Goal: Task Accomplishment & Management: Complete application form

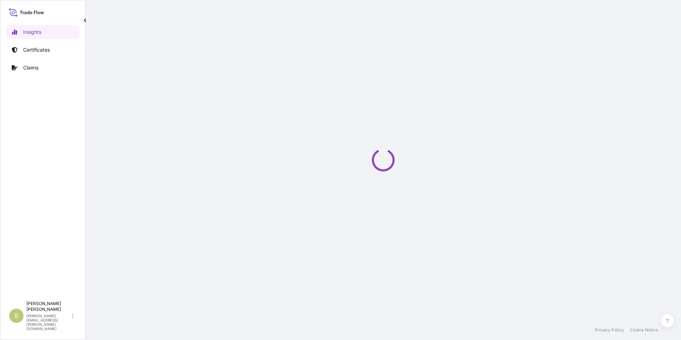
select select "2025"
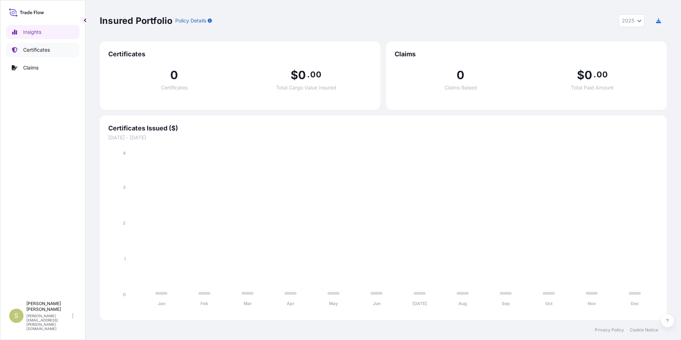
click at [34, 52] on p "Certificates" at bounding box center [36, 49] width 27 height 7
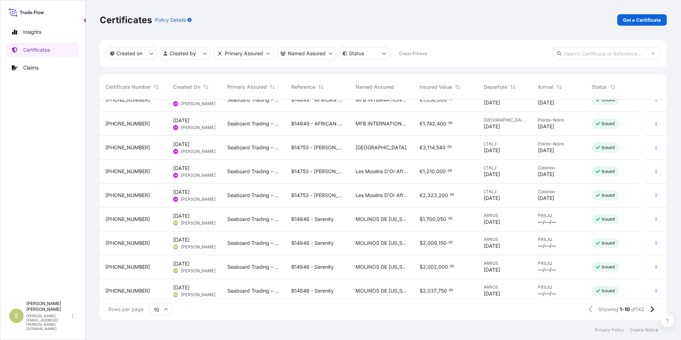
scroll to position [40, 0]
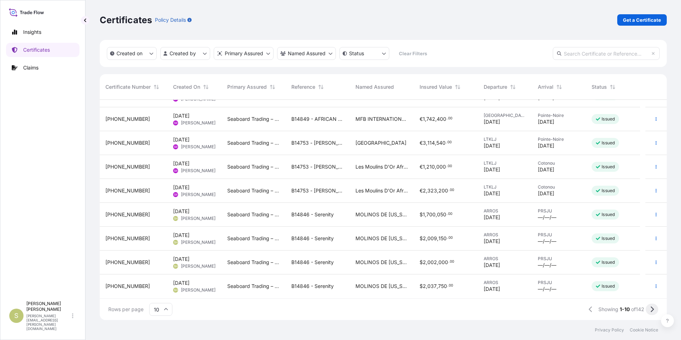
click at [652, 308] on icon at bounding box center [652, 309] width 3 height 6
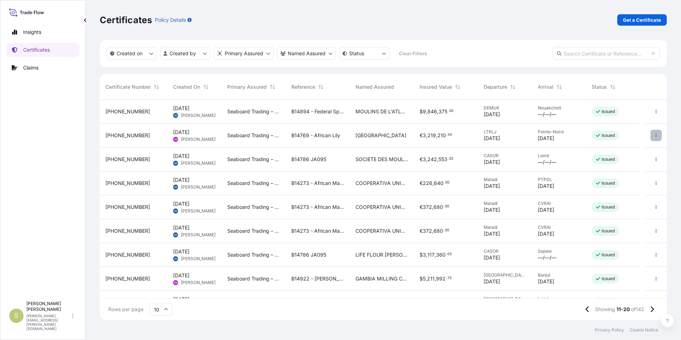
click at [650, 135] on button "button" at bounding box center [655, 135] width 11 height 11
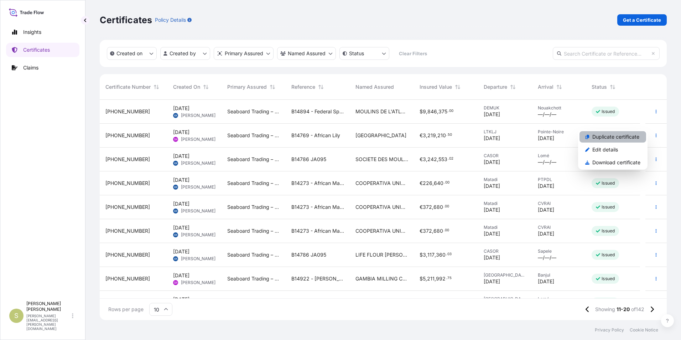
click at [625, 137] on p "Duplicate certificate" at bounding box center [615, 136] width 47 height 7
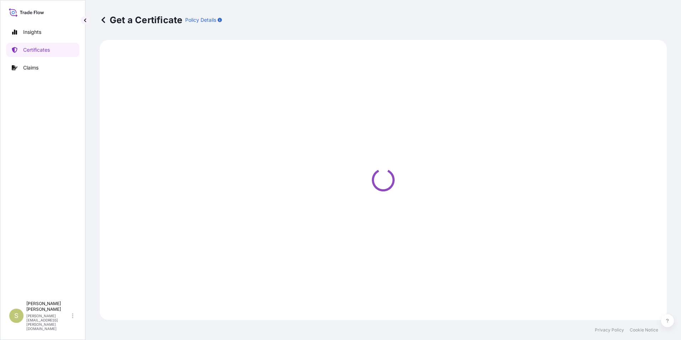
select select "Ocean Vessel"
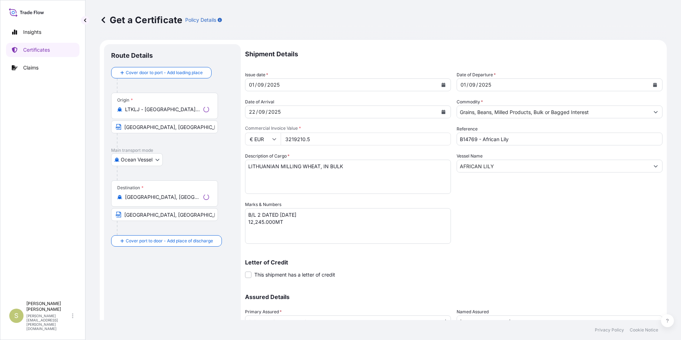
select select "31640"
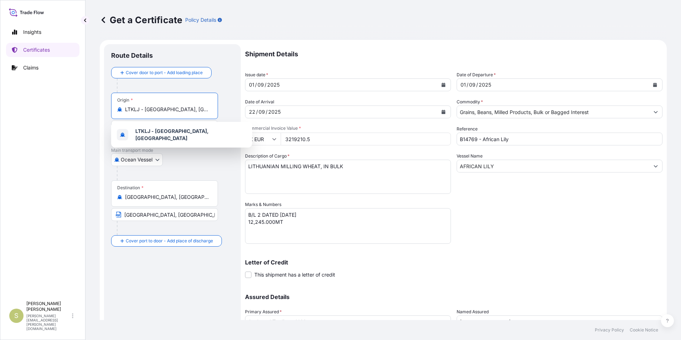
click at [171, 110] on input "LTKLJ - [GEOGRAPHIC_DATA], [GEOGRAPHIC_DATA]" at bounding box center [167, 109] width 84 height 7
drag, startPoint x: 195, startPoint y: 109, endPoint x: 80, endPoint y: 106, distance: 115.0
click at [80, 106] on div "Insights Certificates Claims S [PERSON_NAME] [PERSON_NAME][EMAIL_ADDRESS][PERSO…" at bounding box center [340, 170] width 681 height 340
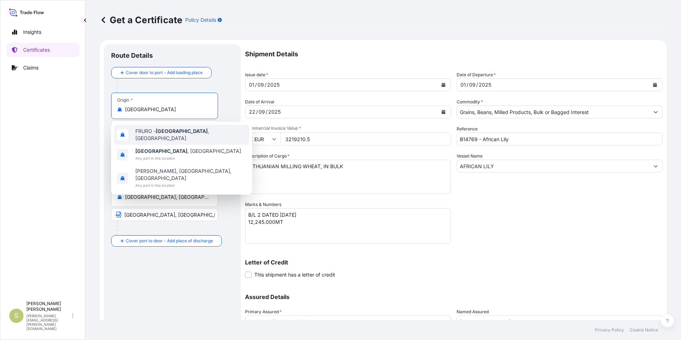
click at [176, 132] on span "FRURO - [GEOGRAPHIC_DATA] , [GEOGRAPHIC_DATA]" at bounding box center [190, 134] width 111 height 14
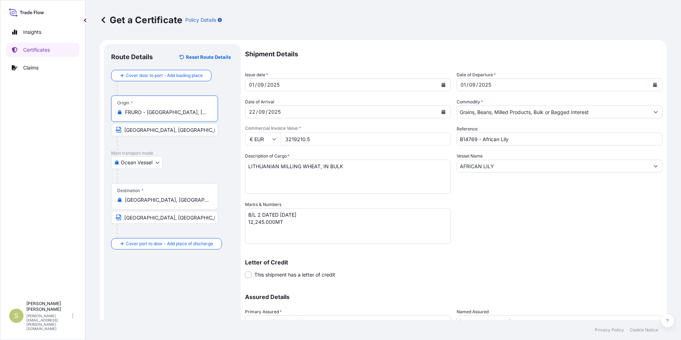
type input "FRURO - [GEOGRAPHIC_DATA], [GEOGRAPHIC_DATA]"
click at [152, 132] on input "[GEOGRAPHIC_DATA], [GEOGRAPHIC_DATA]" at bounding box center [164, 129] width 107 height 13
drag, startPoint x: 171, startPoint y: 128, endPoint x: 23, endPoint y: 121, distance: 147.9
click at [23, 121] on div "Insights Certificates Claims S [PERSON_NAME] [PERSON_NAME][EMAIL_ADDRESS][PERSO…" at bounding box center [340, 170] width 681 height 340
type input "[GEOGRAPHIC_DATA], [GEOGRAPHIC_DATA]"
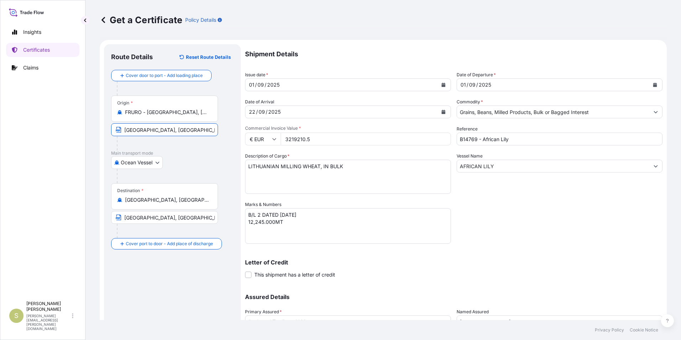
click at [188, 198] on input "[GEOGRAPHIC_DATA], [GEOGRAPHIC_DATA]" at bounding box center [167, 199] width 84 height 7
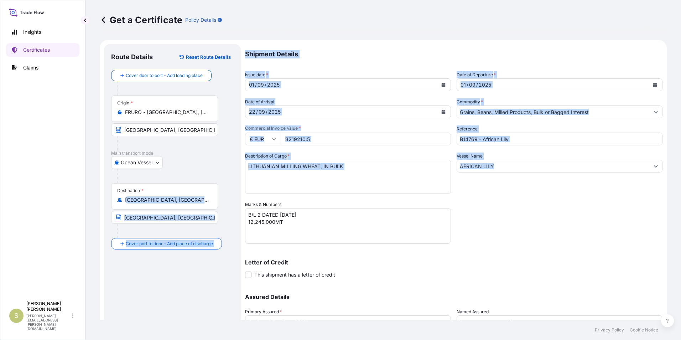
drag, startPoint x: 124, startPoint y: 200, endPoint x: 261, endPoint y: 208, distance: 137.0
click at [261, 208] on form "Route Details Reset Route Details Cover door to port - Add loading place Place …" at bounding box center [383, 210] width 567 height 341
click at [165, 200] on input "[GEOGRAPHIC_DATA], [GEOGRAPHIC_DATA]" at bounding box center [167, 199] width 84 height 7
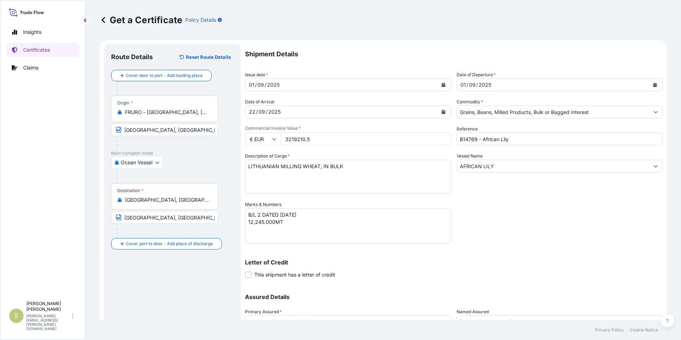
drag, startPoint x: 125, startPoint y: 201, endPoint x: 233, endPoint y: 202, distance: 107.9
click at [233, 202] on div "Destination * [GEOGRAPHIC_DATA], [GEOGRAPHIC_DATA], [GEOGRAPHIC_DATA]" at bounding box center [172, 210] width 122 height 55
click at [163, 194] on div "Destination * [GEOGRAPHIC_DATA], [GEOGRAPHIC_DATA]" at bounding box center [164, 196] width 107 height 26
click at [163, 196] on input "[GEOGRAPHIC_DATA], [GEOGRAPHIC_DATA]" at bounding box center [167, 199] width 84 height 7
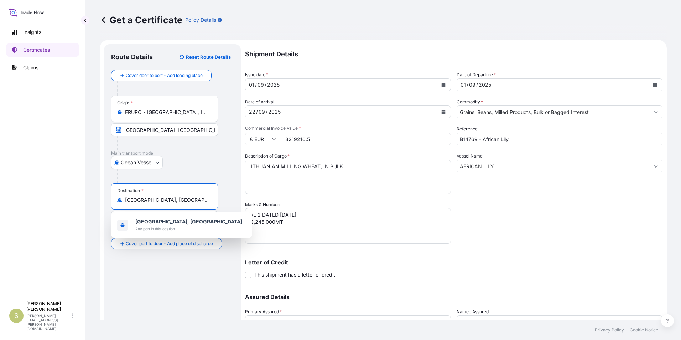
scroll to position [0, 1]
drag, startPoint x: 130, startPoint y: 200, endPoint x: 262, endPoint y: 209, distance: 132.1
click at [262, 209] on form "Route Details Reset Route Details Cover door to port - Add loading place Place …" at bounding box center [383, 210] width 567 height 341
type input "P"
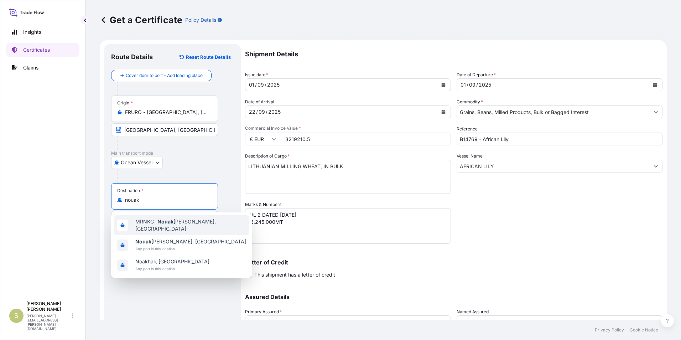
click at [202, 225] on span "MRNKC - Nouak [PERSON_NAME], [GEOGRAPHIC_DATA]" at bounding box center [190, 225] width 111 height 14
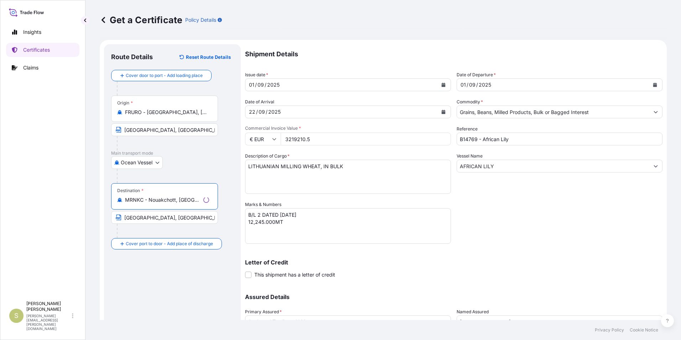
type input "MRNKC - Nouakchott, [GEOGRAPHIC_DATA]"
click at [152, 219] on input "[GEOGRAPHIC_DATA], [GEOGRAPHIC_DATA]" at bounding box center [164, 217] width 107 height 13
drag, startPoint x: 125, startPoint y: 219, endPoint x: 367, endPoint y: 236, distance: 242.4
click at [367, 236] on form "Route Details Reset Route Details Cover door to port - Add loading place Place …" at bounding box center [383, 210] width 567 height 341
click at [150, 219] on input "Nouakchott, [GEOGRAPHIC_DATA]" at bounding box center [164, 217] width 107 height 13
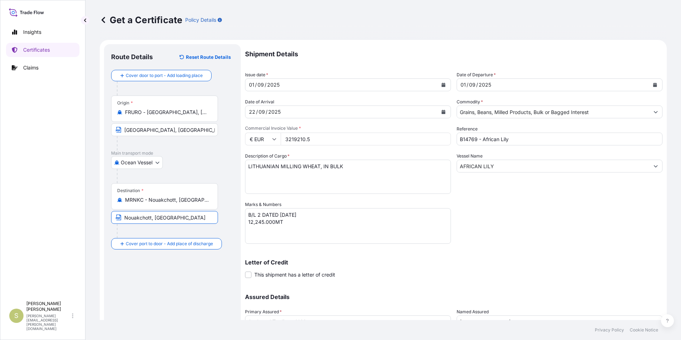
click at [151, 220] on input "Nouakchott, [GEOGRAPHIC_DATA]" at bounding box center [164, 217] width 107 height 13
type input "Nouakchott Port, [GEOGRAPHIC_DATA]"
click at [168, 260] on div "Route Details Reset Route Details Cover door to port - Add loading place Place …" at bounding box center [172, 210] width 122 height 318
click at [442, 84] on icon "Calendar" at bounding box center [444, 85] width 4 height 4
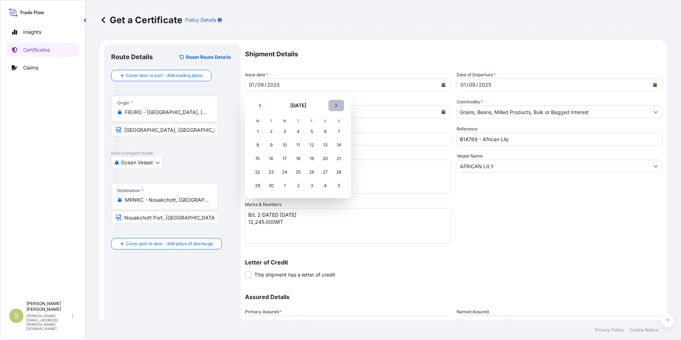
click at [337, 105] on icon "Next" at bounding box center [336, 105] width 4 height 4
click at [269, 142] on div "7" at bounding box center [271, 145] width 13 height 13
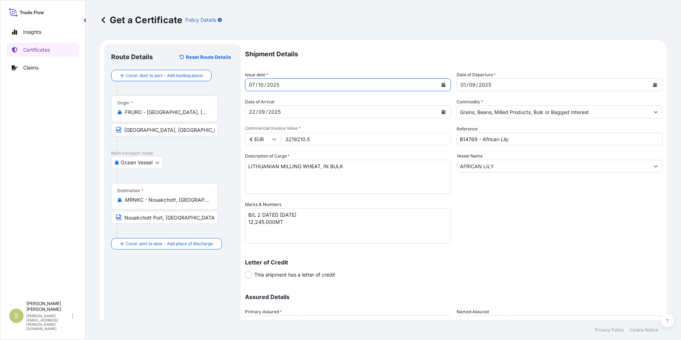
click at [653, 84] on icon "Calendar" at bounding box center [655, 85] width 4 height 4
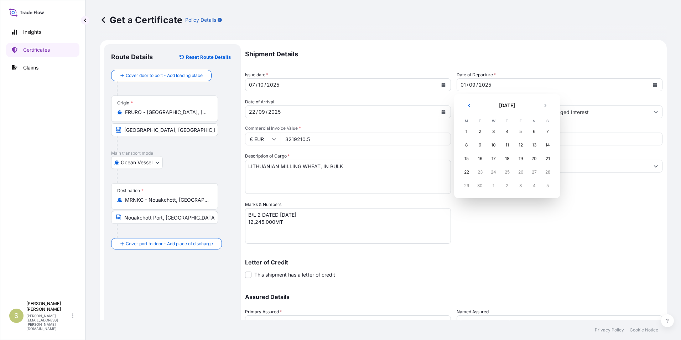
click at [546, 182] on div "5" at bounding box center [547, 185] width 13 height 13
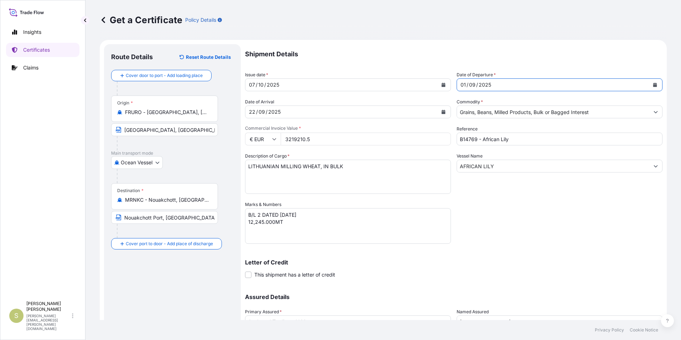
click at [466, 88] on div "/" at bounding box center [467, 84] width 2 height 9
click at [421, 80] on div "Shipment Details Issue date * [DATE] Date of Departure * [DATE] Date of Arrival…" at bounding box center [453, 200] width 417 height 312
click at [247, 113] on div "[DATE]" at bounding box center [341, 111] width 192 height 13
click at [276, 112] on div "[DATE]" at bounding box center [341, 111] width 192 height 13
click at [283, 111] on div "[DATE]" at bounding box center [341, 111] width 192 height 13
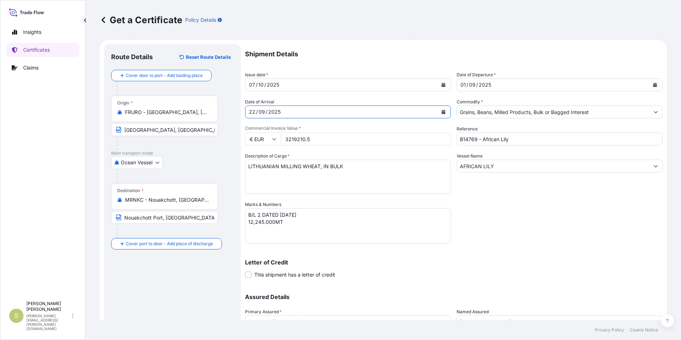
click at [282, 111] on div "[DATE]" at bounding box center [341, 111] width 192 height 13
click at [442, 112] on icon "Calendar" at bounding box center [444, 112] width 4 height 4
click at [281, 110] on div "[DATE]" at bounding box center [341, 111] width 192 height 13
click at [281, 112] on div "[DATE]" at bounding box center [341, 111] width 192 height 13
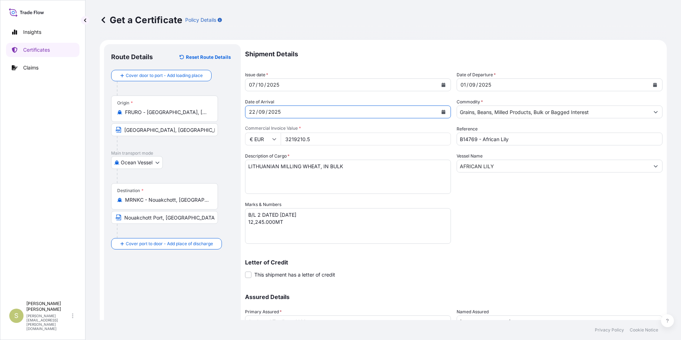
click at [281, 112] on div "[DATE]" at bounding box center [341, 111] width 192 height 13
click at [251, 113] on div "[DATE]" at bounding box center [341, 111] width 192 height 13
click at [442, 110] on icon "Calendar" at bounding box center [444, 112] width 4 height 4
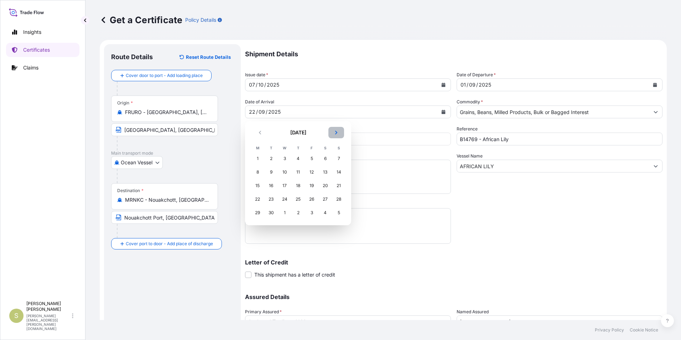
click at [334, 130] on button "Next" at bounding box center [336, 132] width 16 height 11
click at [309, 184] on div "17" at bounding box center [311, 185] width 13 height 13
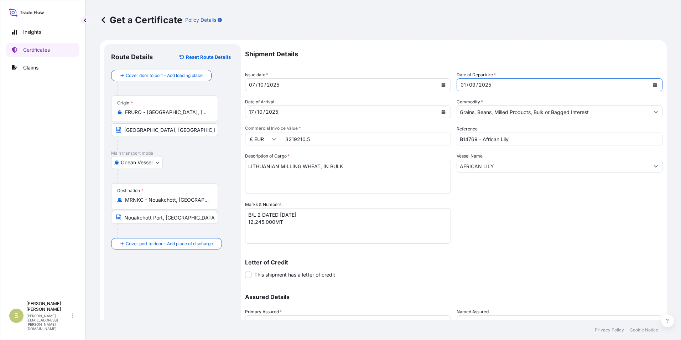
click at [653, 85] on icon "Calendar" at bounding box center [655, 85] width 4 height 4
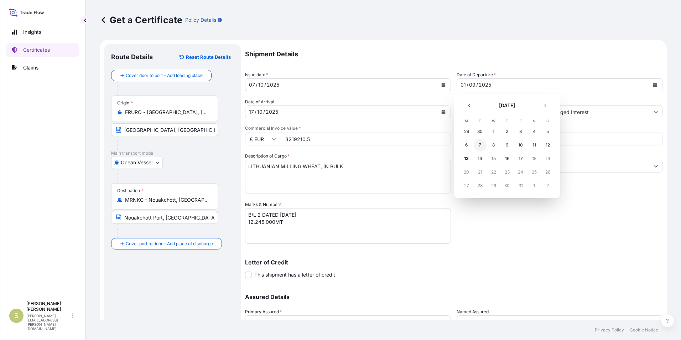
click at [478, 143] on div "7" at bounding box center [480, 145] width 13 height 13
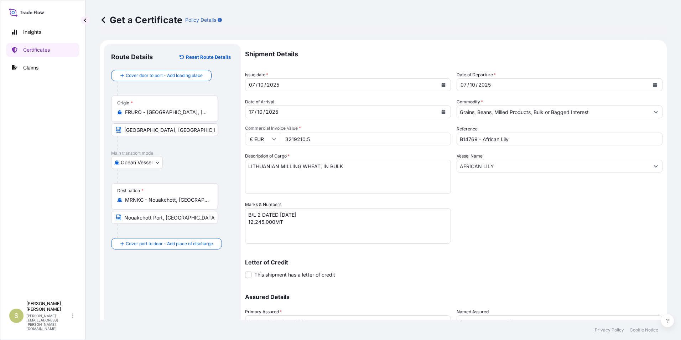
drag, startPoint x: 314, startPoint y: 144, endPoint x: 280, endPoint y: 145, distance: 34.6
click at [280, 145] on div "€ EUR 3219210.5" at bounding box center [348, 138] width 206 height 13
type input "3299957.10"
click at [464, 136] on input "B14769 - African Lily" at bounding box center [560, 138] width 206 height 13
drag, startPoint x: 462, startPoint y: 140, endPoint x: 475, endPoint y: 139, distance: 13.2
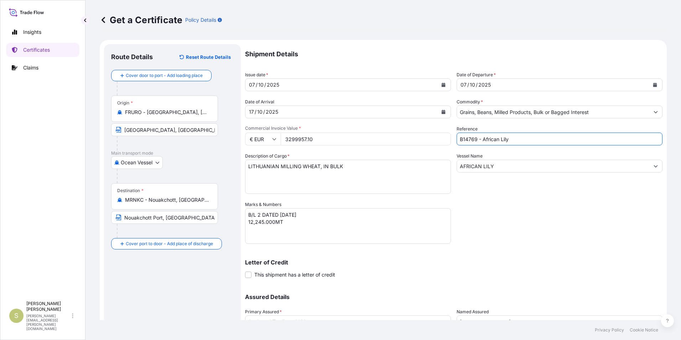
click at [475, 139] on input "B14769 - African Lily" at bounding box center [560, 138] width 206 height 13
drag, startPoint x: 481, startPoint y: 141, endPoint x: 557, endPoint y: 150, distance: 77.2
click at [557, 150] on div "Shipment Details Issue date * [DATE] Date of Departure * [DATE] Date of Arrival…" at bounding box center [453, 200] width 417 height 312
type input "B14984 - Federal Frontier"
drag, startPoint x: 526, startPoint y: 164, endPoint x: 309, endPoint y: 164, distance: 217.2
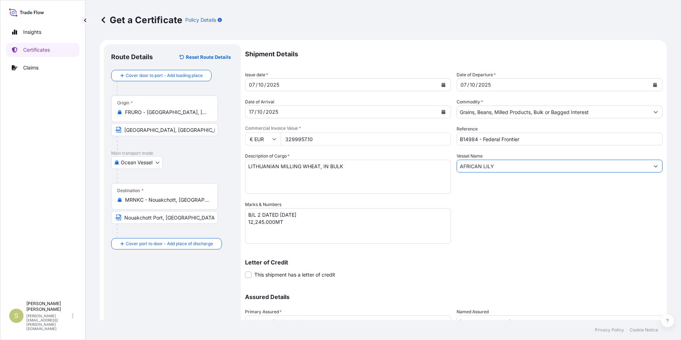
click at [309, 164] on div "Shipment Details Issue date * [DATE] Date of Departure * [DATE] Date of Arrival…" at bounding box center [453, 200] width 417 height 312
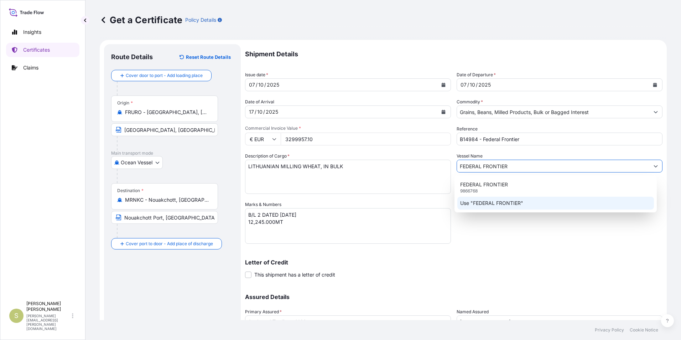
click at [527, 203] on div "Use "FEDERAL FRONTIER"" at bounding box center [555, 203] width 197 height 13
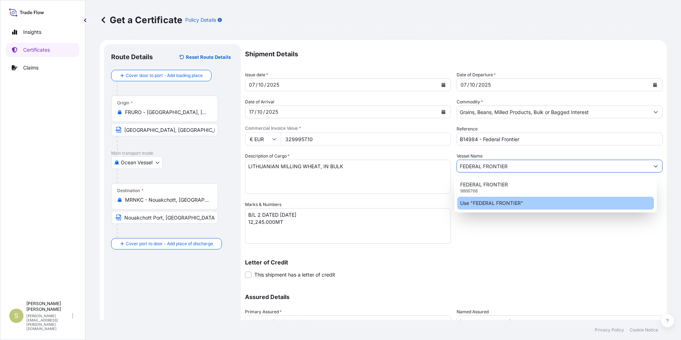
type input "FEDERAL FRONTIER"
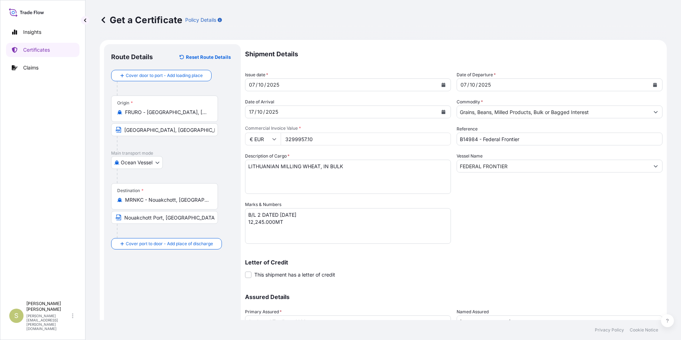
click at [521, 229] on div "Shipment Details Issue date * [DATE] Date of Departure * [DATE] Date of Arrival…" at bounding box center [453, 200] width 417 height 312
drag, startPoint x: 249, startPoint y: 167, endPoint x: 279, endPoint y: 165, distance: 30.3
click at [279, 165] on textarea "LITHUANIAN MILLING WHEAT, IN BULK" at bounding box center [348, 177] width 206 height 34
click at [291, 181] on textarea "LITHUANIAN MILLING WHEAT, IN BULK" at bounding box center [348, 177] width 206 height 34
type textarea "FRENCH MILLING WHEAT, IN BULK"
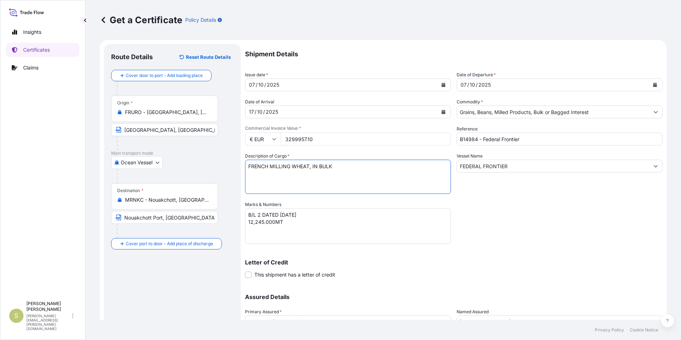
click at [312, 241] on textarea "B/L 2 DATED [DATE] 12,245.000MT" at bounding box center [348, 226] width 206 height 36
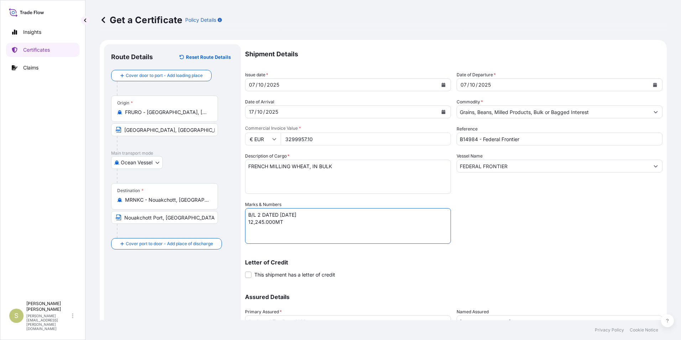
click at [259, 213] on textarea "B/L 2 DATED [DATE] 12,245.000MT" at bounding box center [348, 226] width 206 height 36
click at [280, 217] on textarea "B/L 2 DATED [DATE] 12,245.000MT" at bounding box center [348, 226] width 206 height 36
click at [282, 218] on textarea "B/L 2 DATED [DATE] 12,245.000MT" at bounding box center [348, 226] width 206 height 36
click at [252, 224] on textarea "B/L 2 DATED [DATE] 12,245.000MT" at bounding box center [348, 226] width 206 height 36
click at [323, 233] on textarea "B/L 2 DATED [DATE] 12,245.000MT" at bounding box center [348, 226] width 206 height 36
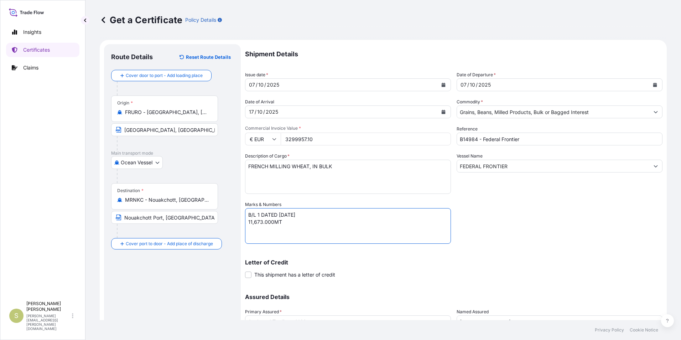
scroll to position [61, 0]
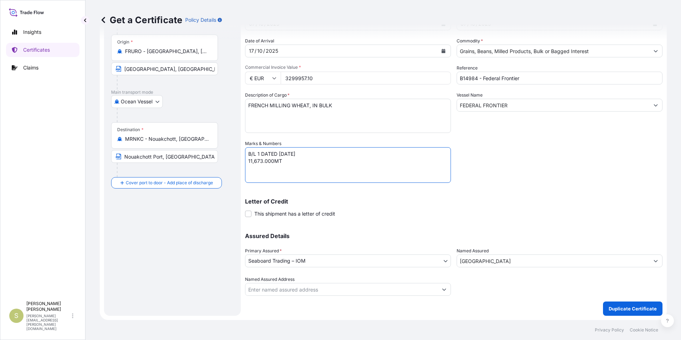
type textarea "B/L 1 DATED [DATE] 11,673.000MT"
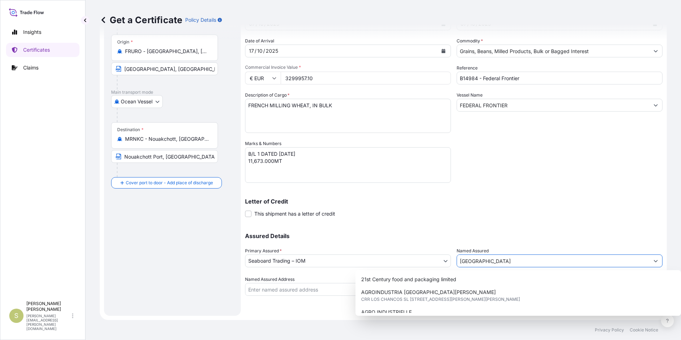
drag, startPoint x: 535, startPoint y: 262, endPoint x: 437, endPoint y: 266, distance: 97.7
click at [437, 266] on div "Assured Details Primary Assured * Seaboard Trading – IOM Seaboard Trading – IOM…" at bounding box center [453, 259] width 417 height 71
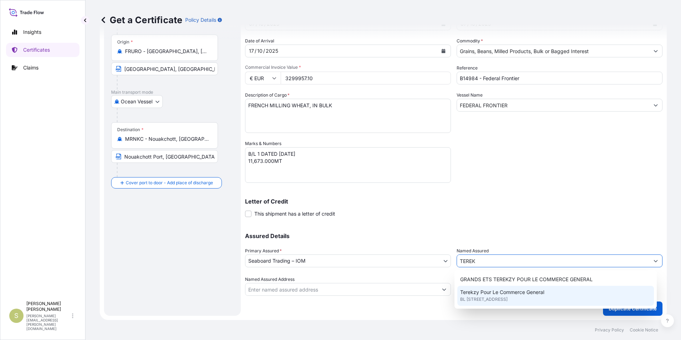
click at [494, 295] on span "Terekzy Pour Le Commerce General" at bounding box center [502, 291] width 84 height 7
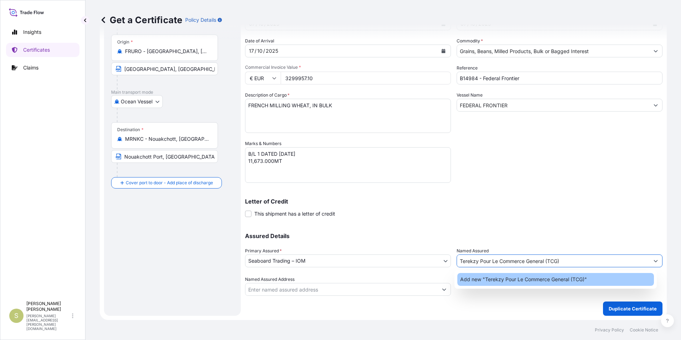
click at [509, 279] on span "Add new "Terekzy Pour Le Commerce General (TCG)"" at bounding box center [523, 279] width 127 height 7
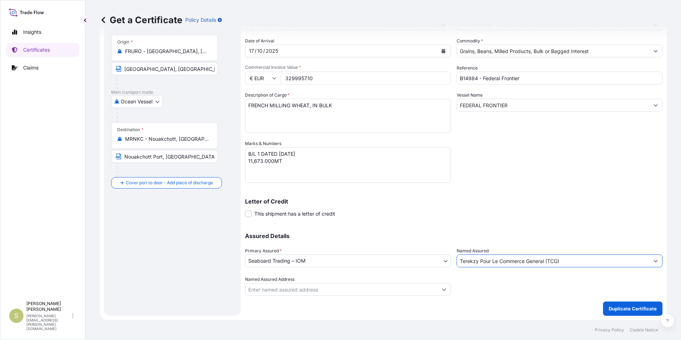
type input "Terekzy Pour Le Commerce General (TCG)"
click at [572, 230] on div "Assured Details Primary Assured * Seaboard Trading – IOM Seaboard Trading – IOM…" at bounding box center [453, 259] width 417 height 71
click at [529, 225] on div "Assured Details Primary Assured * Seaboard Trading – IOM Seaboard Trading – IOM…" at bounding box center [453, 259] width 417 height 71
click at [434, 311] on div "Shipment Details Issue date * [DATE] Date of Departure * [DATE] Date of Arrival…" at bounding box center [453, 149] width 417 height 332
click at [299, 292] on input "Named Assured Address" at bounding box center [341, 289] width 192 height 13
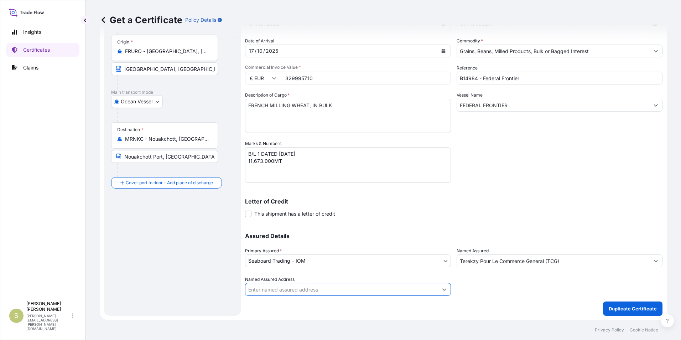
click at [442, 289] on icon "Show suggestions" at bounding box center [444, 289] width 4 height 4
click at [341, 289] on input "Named Assured Address" at bounding box center [341, 289] width 192 height 13
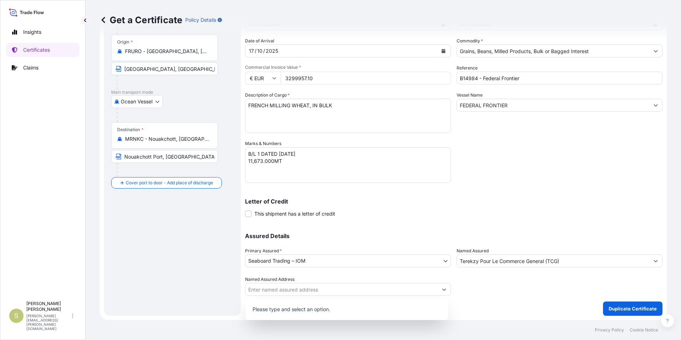
click at [524, 290] on div at bounding box center [560, 286] width 206 height 20
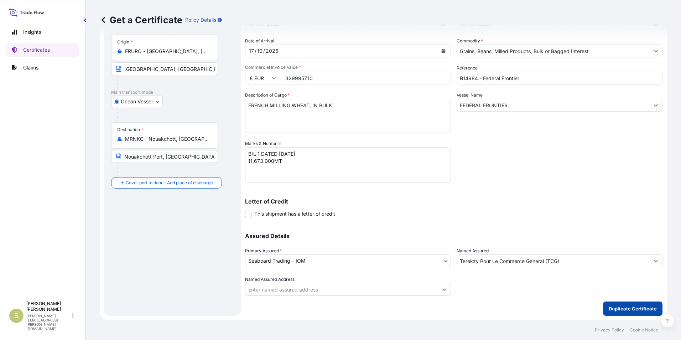
click at [635, 308] on p "Duplicate Certificate" at bounding box center [633, 308] width 48 height 7
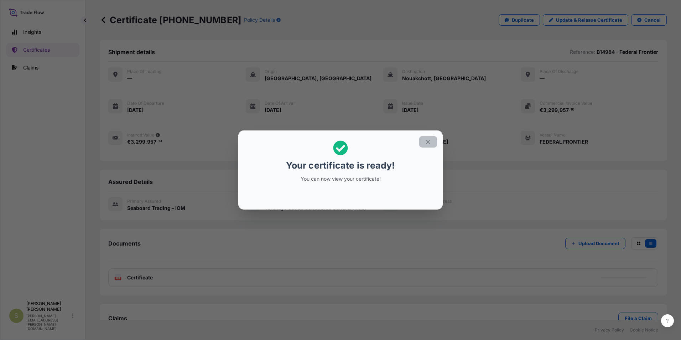
click at [428, 140] on icon "button" at bounding box center [428, 142] width 6 height 6
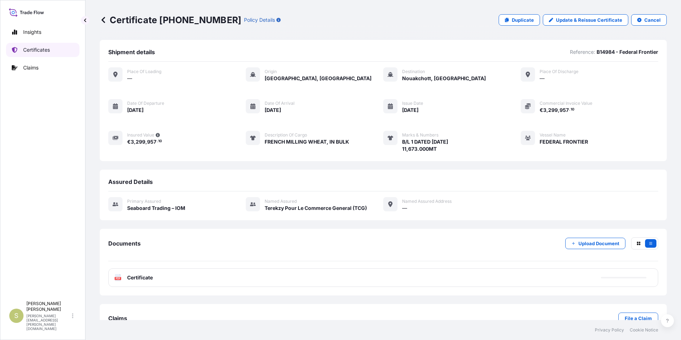
click at [34, 47] on p "Certificates" at bounding box center [36, 49] width 27 height 7
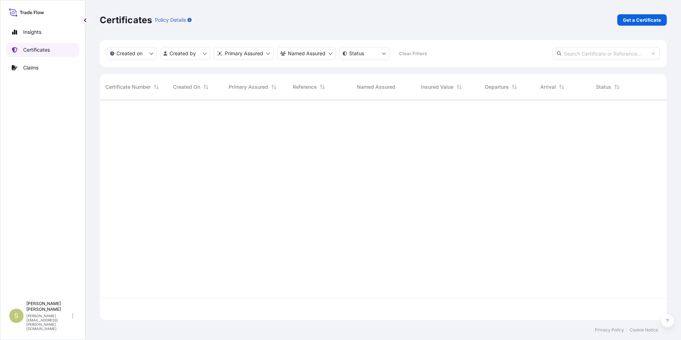
scroll to position [219, 562]
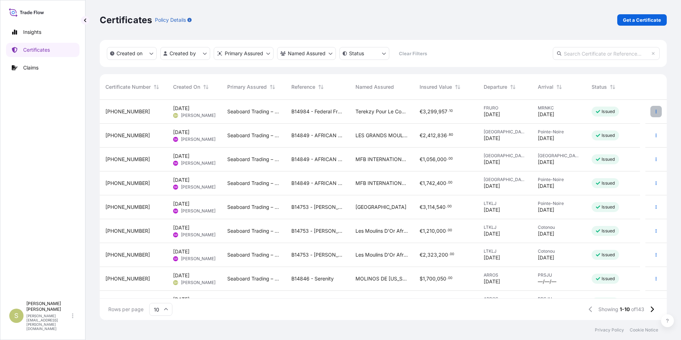
click at [651, 108] on button "button" at bounding box center [655, 111] width 11 height 11
click at [32, 31] on p "Insights" at bounding box center [32, 31] width 18 height 7
select select "2025"
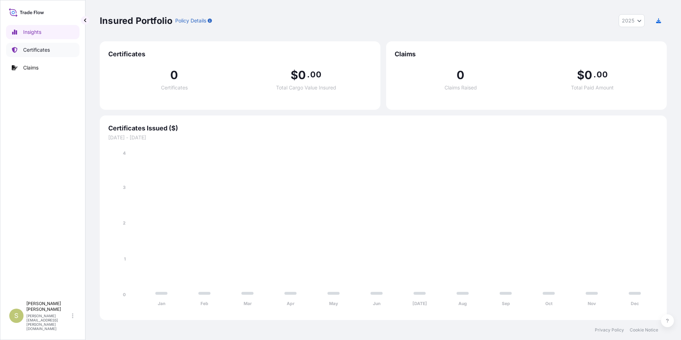
click at [31, 48] on p "Certificates" at bounding box center [36, 49] width 27 height 7
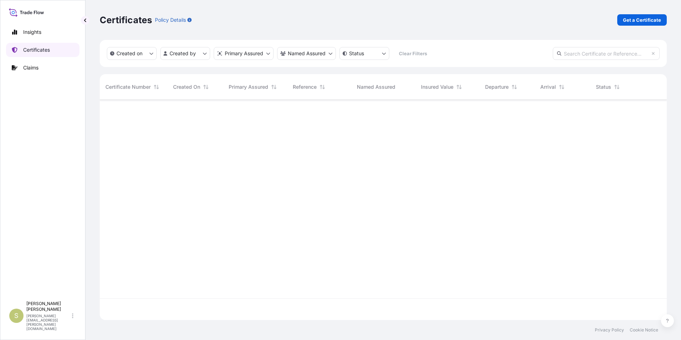
scroll to position [219, 562]
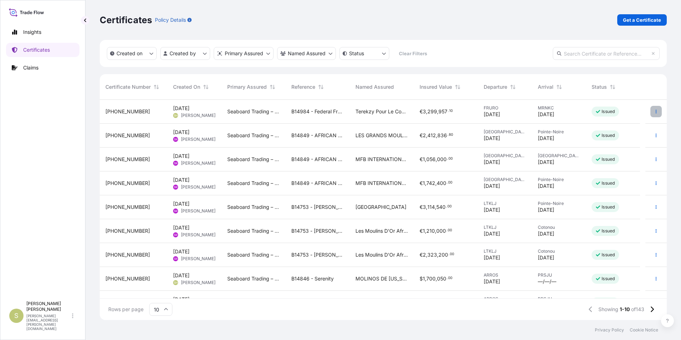
click at [654, 111] on icon "button" at bounding box center [656, 111] width 4 height 4
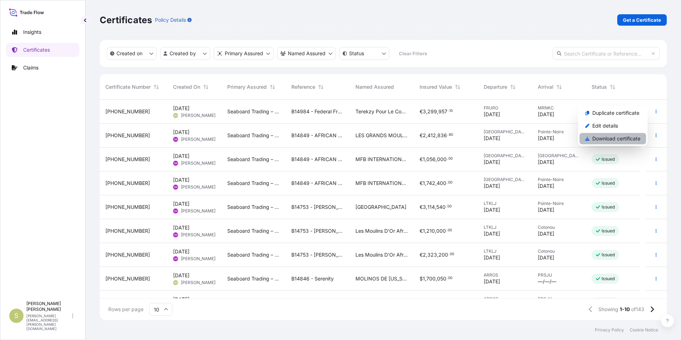
click at [622, 140] on p "Download certificate" at bounding box center [616, 138] width 48 height 7
click at [654, 111] on icon "button" at bounding box center [656, 111] width 4 height 4
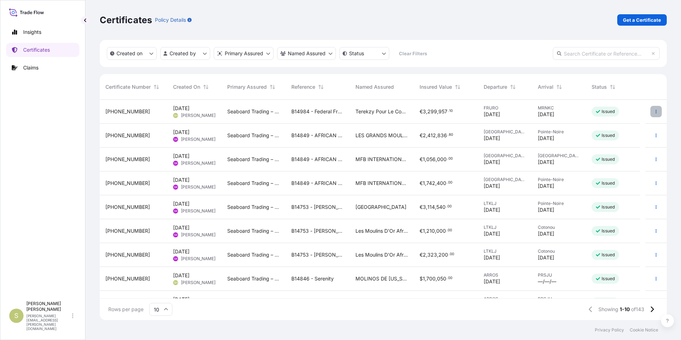
click at [654, 111] on icon "button" at bounding box center [656, 111] width 4 height 4
click at [616, 111] on p "Duplicate certificate" at bounding box center [615, 112] width 47 height 7
select select "Ocean Vessel"
select select "31640"
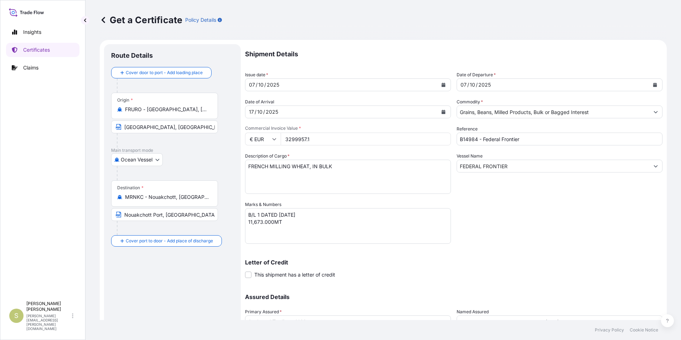
click at [151, 212] on input "Nouakchott Port, [GEOGRAPHIC_DATA]" at bounding box center [164, 214] width 107 height 13
click at [150, 214] on input "Nouakchott Port, [GEOGRAPHIC_DATA]" at bounding box center [164, 214] width 107 height 13
click at [151, 215] on input "Nouakchott Port, [GEOGRAPHIC_DATA]" at bounding box center [164, 214] width 107 height 13
type input "Nouakchott, [GEOGRAPHIC_DATA]"
drag, startPoint x: 324, startPoint y: 140, endPoint x: 278, endPoint y: 140, distance: 45.6
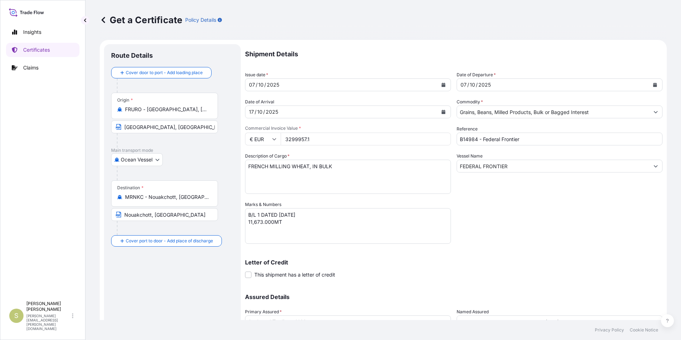
click at [278, 140] on div "€ EUR 3299957.1" at bounding box center [348, 138] width 206 height 13
type input "5170577.91"
click at [582, 219] on div "Shipment Details Issue date * [DATE] Date of Departure * [DATE] Date of Arrival…" at bounding box center [453, 200] width 417 height 312
click at [258, 210] on textarea "B/L 1 DATED [DATE] 11,673.000MT" at bounding box center [348, 226] width 206 height 36
click at [250, 224] on textarea "B/L 1 DATED [DATE] 11,673.000MT" at bounding box center [348, 226] width 206 height 36
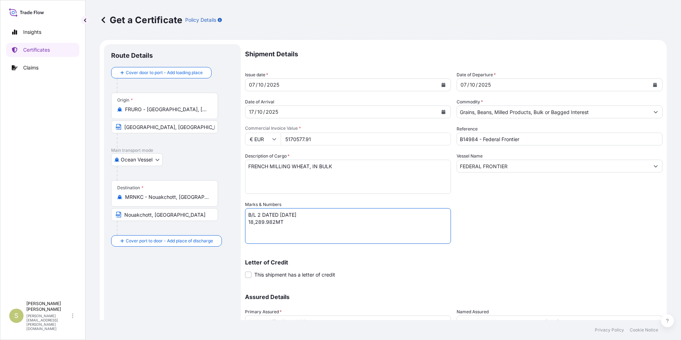
click at [332, 230] on textarea "B/L 1 DATED [DATE] 11,673.000MT" at bounding box center [348, 226] width 206 height 36
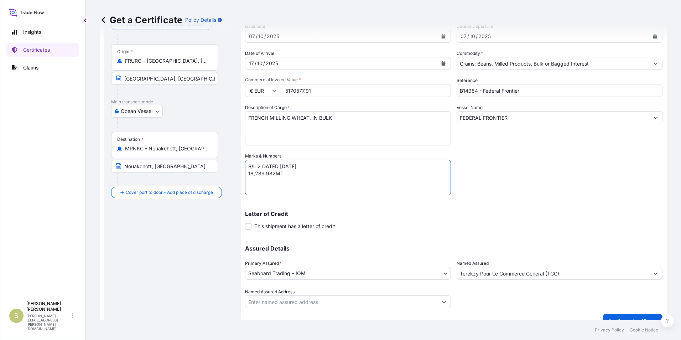
scroll to position [61, 0]
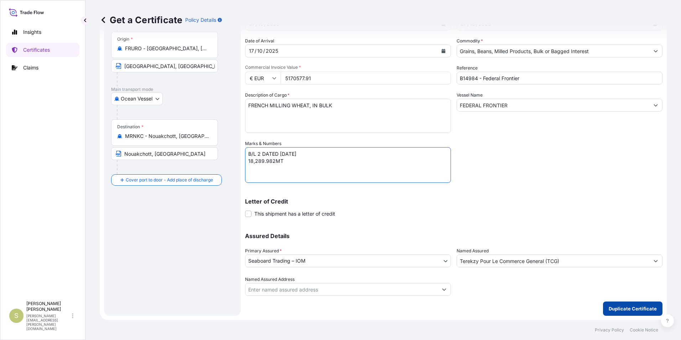
type textarea "B/L 2 DATED [DATE] 18,289.982MT"
click at [613, 308] on p "Duplicate Certificate" at bounding box center [633, 308] width 48 height 7
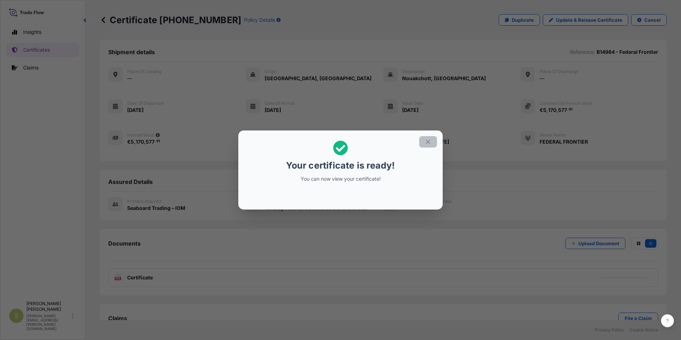
click at [429, 141] on icon "button" at bounding box center [428, 142] width 6 height 6
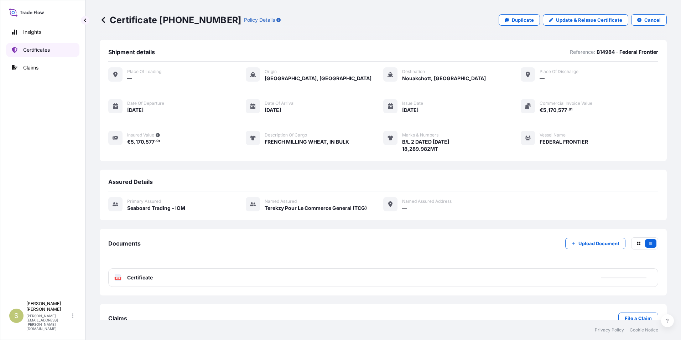
click at [42, 49] on p "Certificates" at bounding box center [36, 49] width 27 height 7
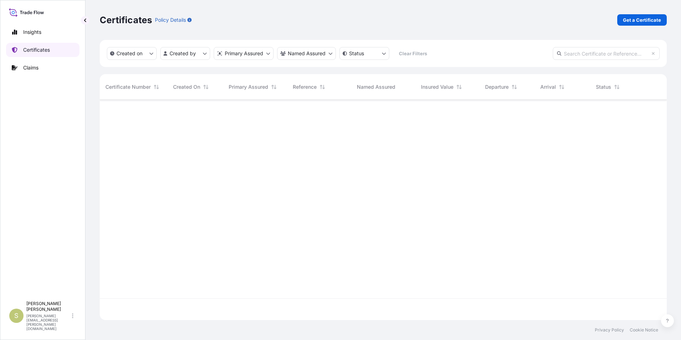
scroll to position [219, 562]
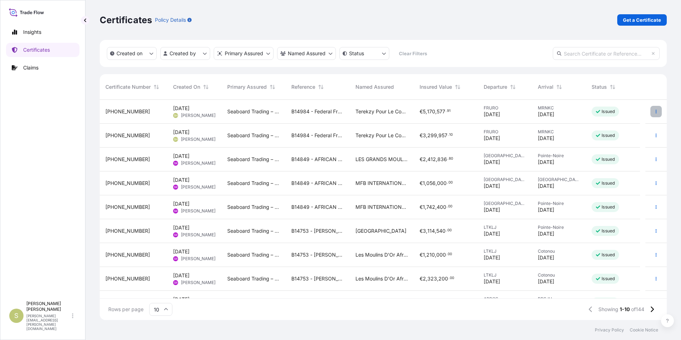
click at [654, 112] on icon "button" at bounding box center [656, 111] width 4 height 4
click at [40, 33] on p "Insights" at bounding box center [32, 31] width 18 height 7
select select "2025"
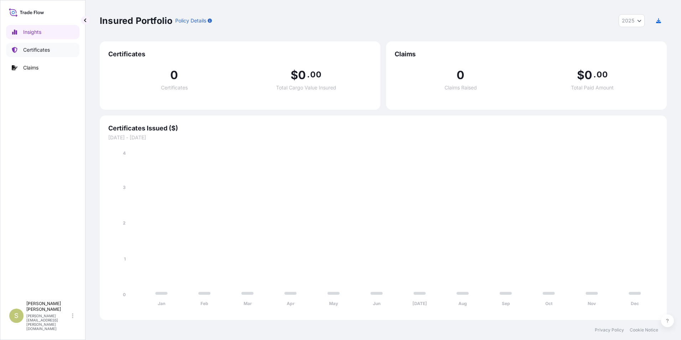
click at [30, 49] on p "Certificates" at bounding box center [36, 49] width 27 height 7
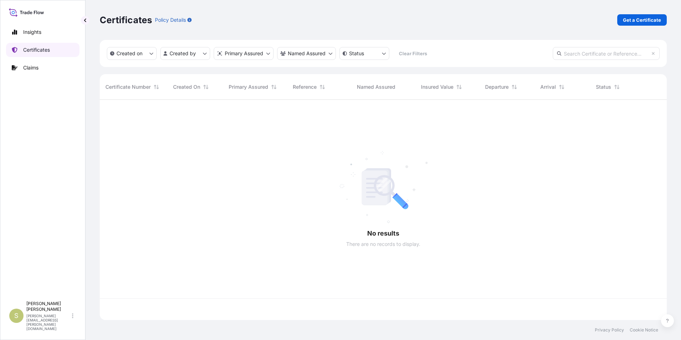
scroll to position [219, 562]
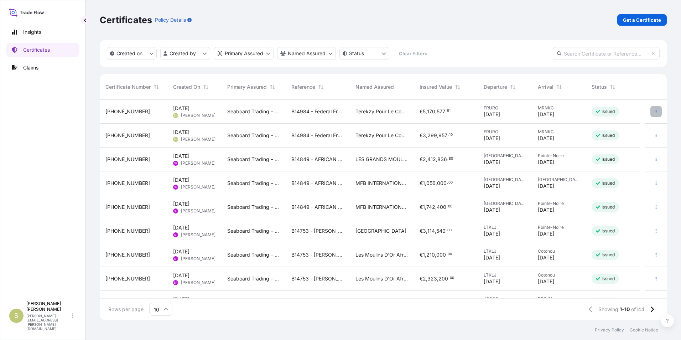
click at [653, 116] on button "button" at bounding box center [655, 111] width 11 height 11
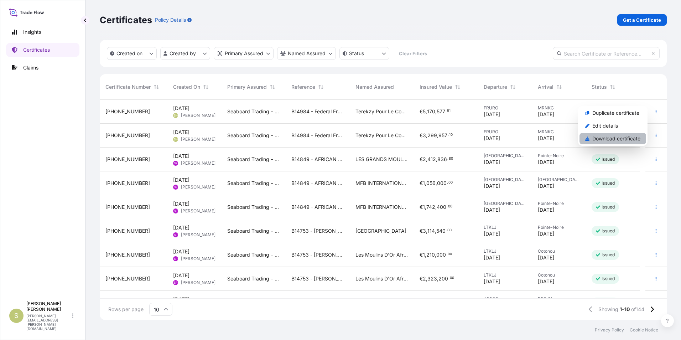
click at [626, 137] on p "Download certificate" at bounding box center [616, 138] width 48 height 7
